Goal: Task Accomplishment & Management: Manage account settings

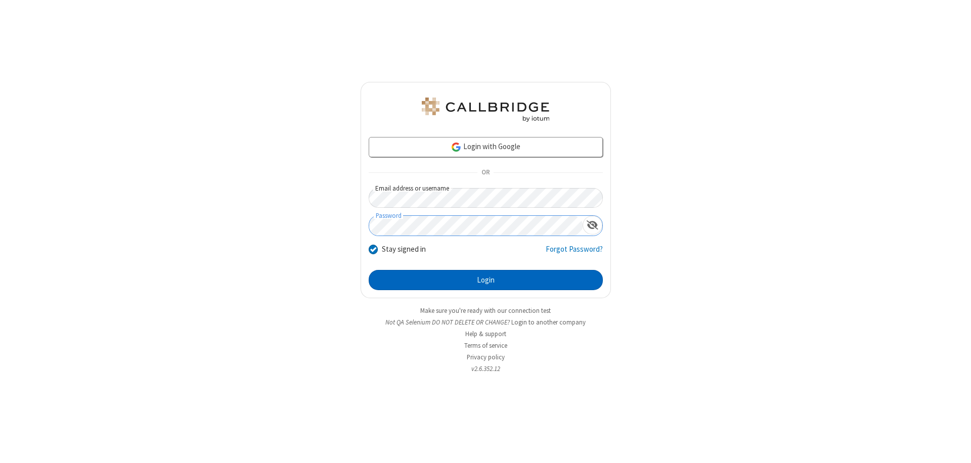
click at [486, 280] on button "Login" at bounding box center [486, 280] width 234 height 20
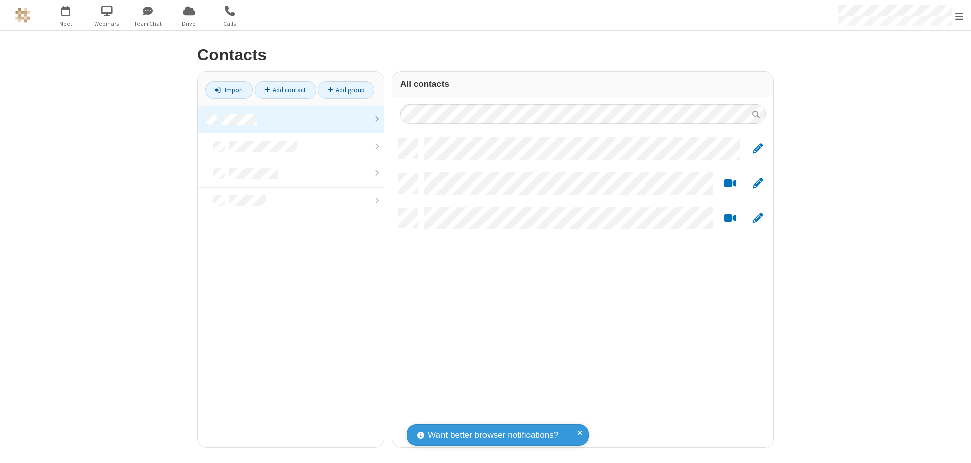
scroll to position [309, 373]
click at [291, 119] on link at bounding box center [291, 119] width 186 height 27
click at [285, 90] on link "Add contact" at bounding box center [285, 89] width 61 height 17
